Goal: Transaction & Acquisition: Purchase product/service

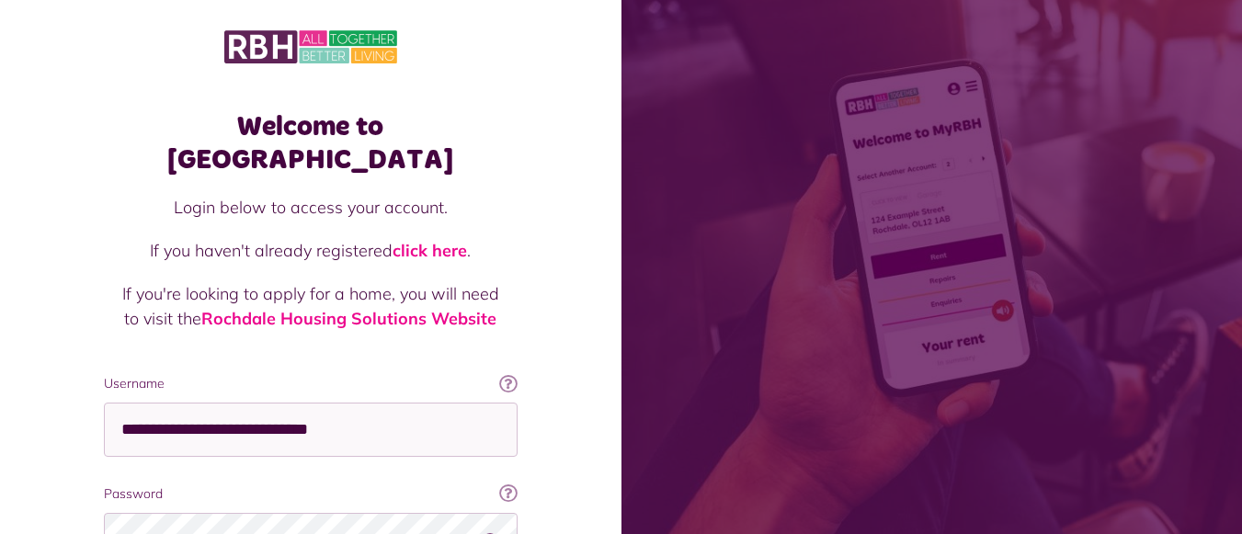
scroll to position [172, 0]
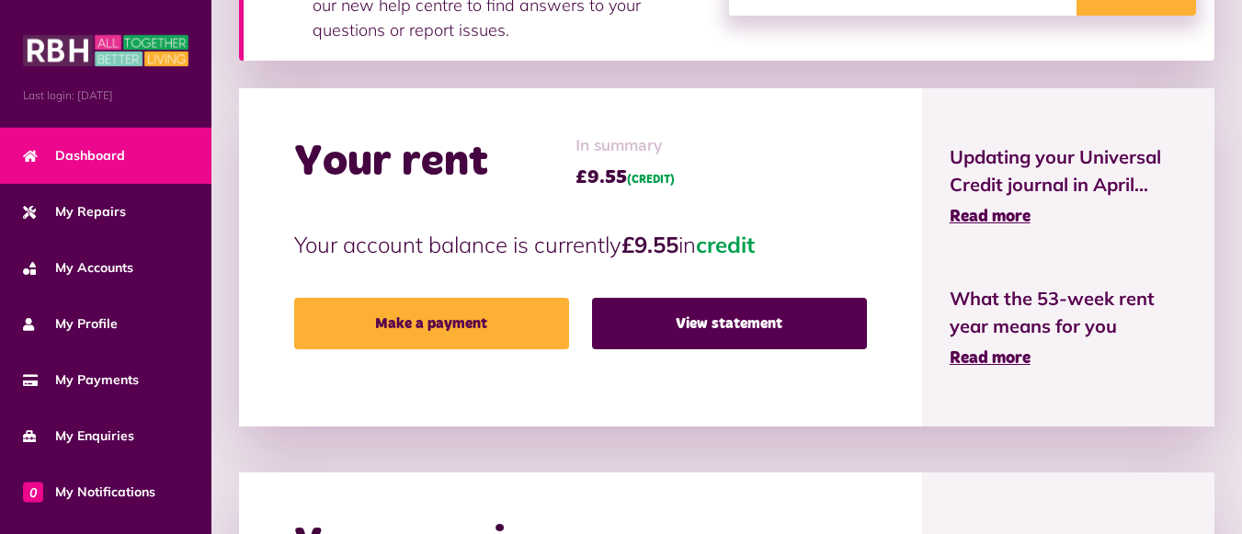
scroll to position [374, 0]
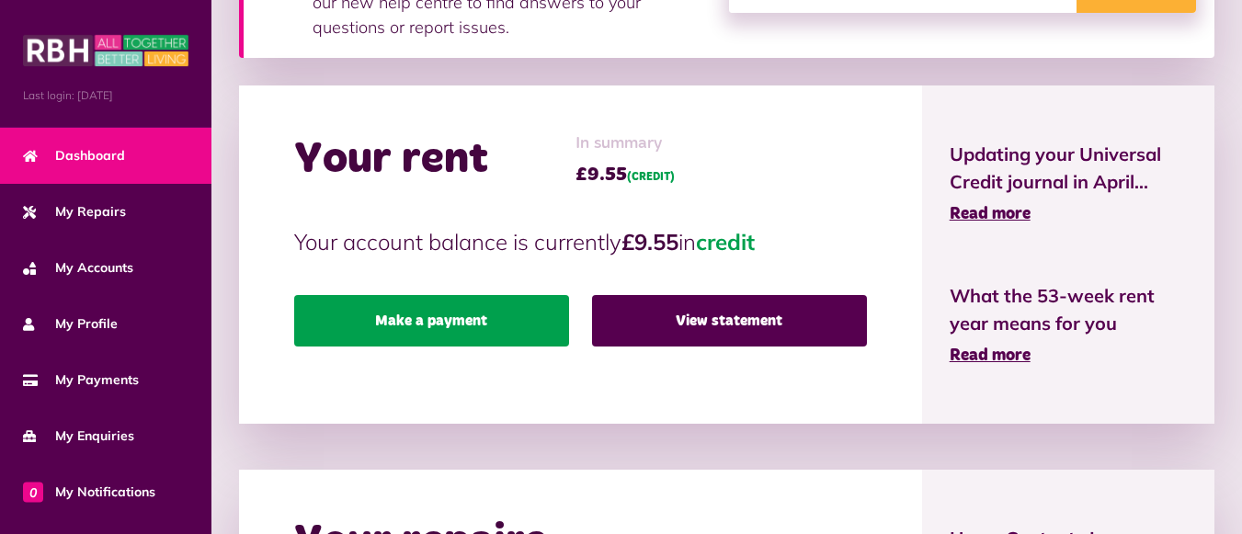
click at [442, 329] on link "Make a payment" at bounding box center [431, 320] width 275 height 51
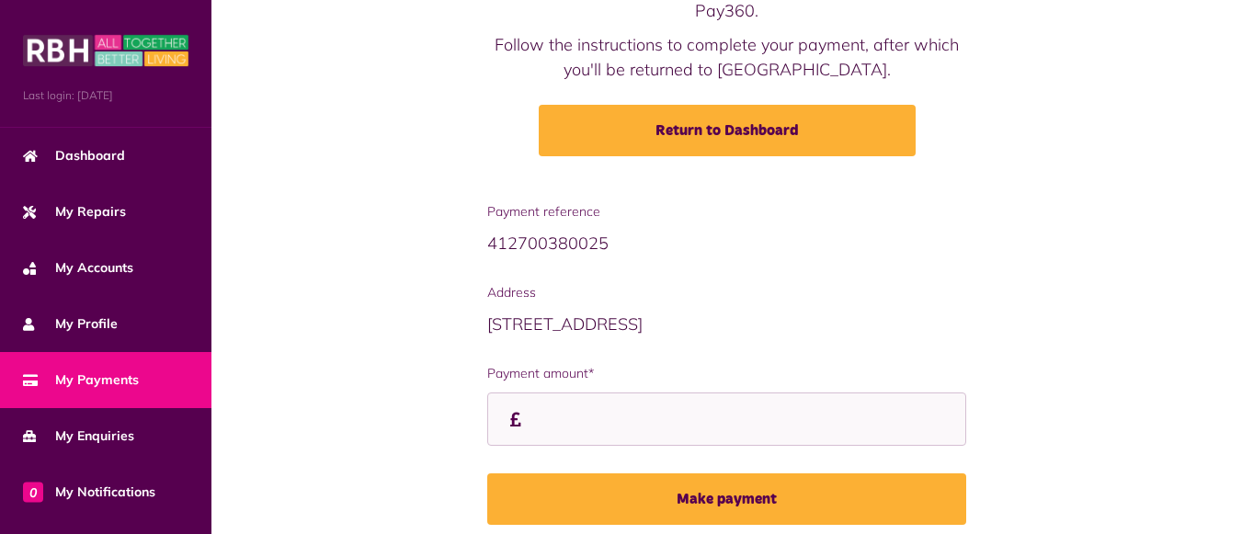
scroll to position [272, 0]
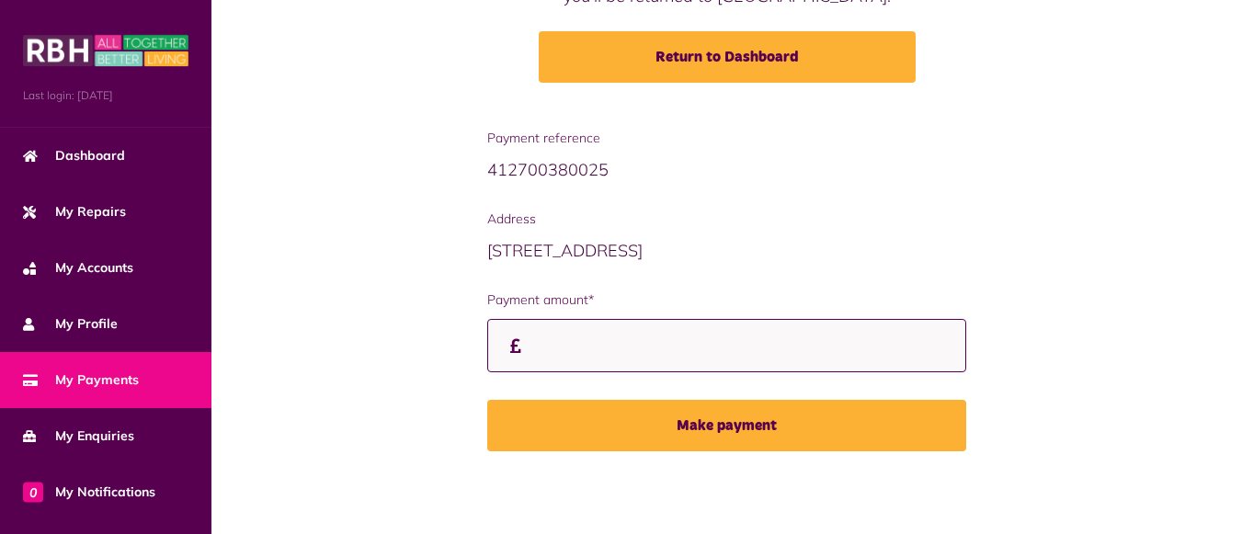
click at [542, 352] on input "Payment amount*" at bounding box center [726, 346] width 479 height 54
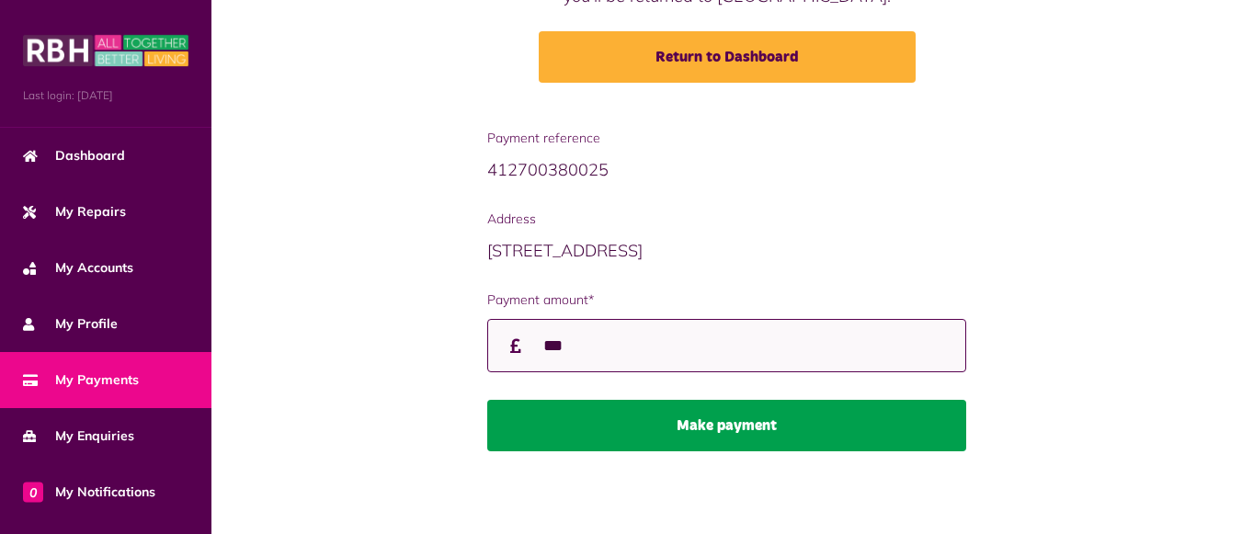
type input "***"
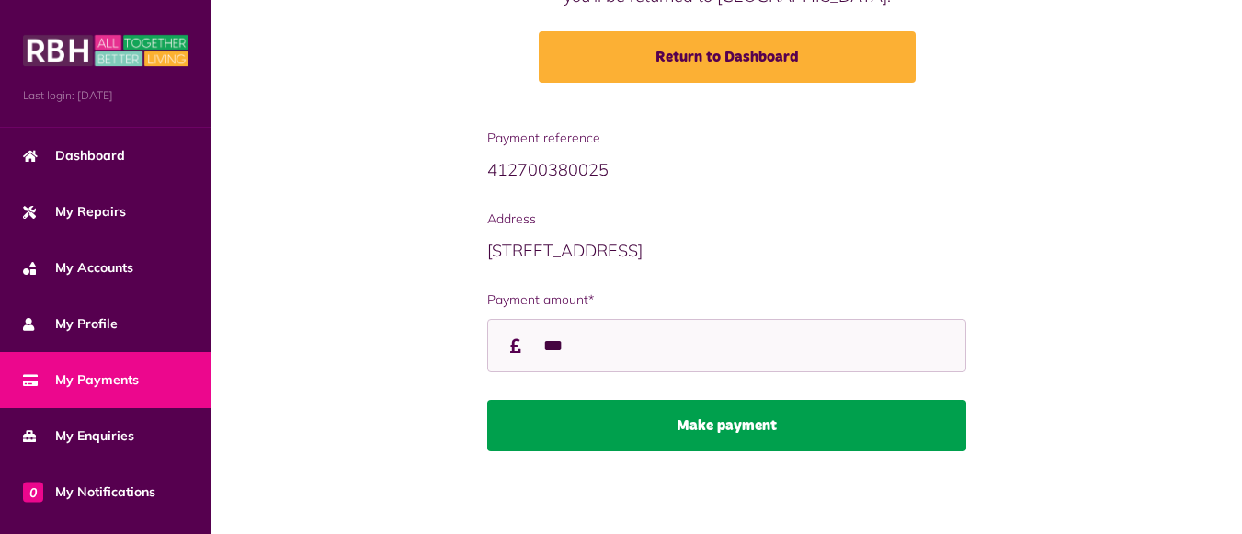
click at [641, 425] on button "Make payment" at bounding box center [726, 425] width 479 height 51
